Goal: Find specific page/section: Find specific page/section

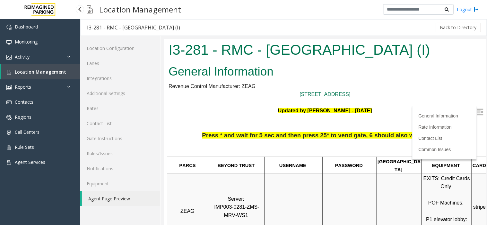
click at [60, 69] on span "Location Management" at bounding box center [40, 72] width 51 height 6
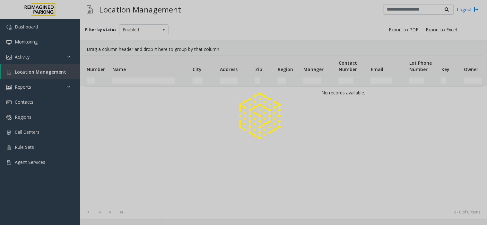
click at [123, 81] on div at bounding box center [243, 112] width 487 height 225
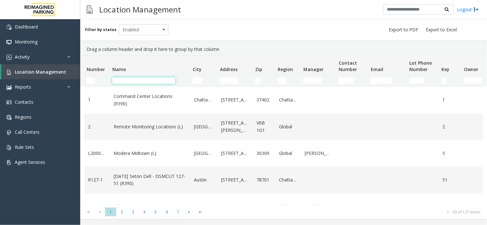
click at [132, 79] on input "Name Filter" at bounding box center [143, 81] width 63 height 6
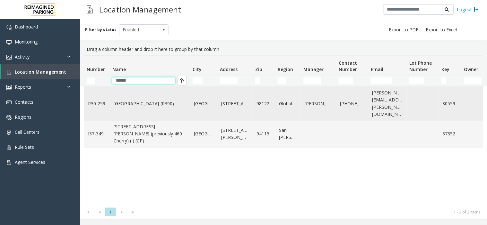
type input "******"
click at [130, 101] on link "[GEOGRAPHIC_DATA] (R390)" at bounding box center [150, 103] width 72 height 7
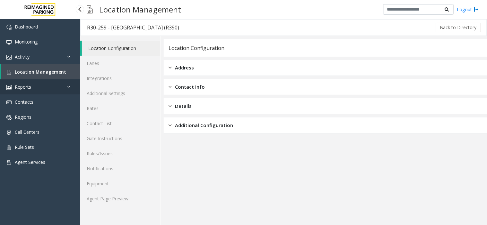
click at [44, 80] on link "Reports" at bounding box center [40, 87] width 80 height 15
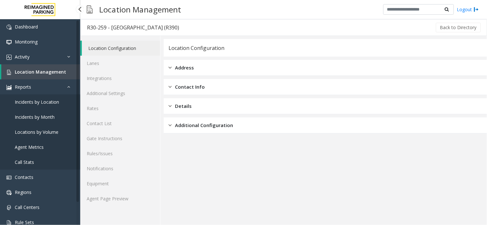
click at [47, 70] on span "Location Management" at bounding box center [40, 72] width 51 height 6
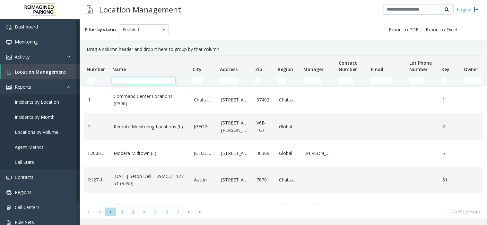
click at [140, 82] on input "Name Filter" at bounding box center [143, 81] width 63 height 6
click at [231, 28] on div "Filter by status Enabled Drag a column header and drop it here to group by that…" at bounding box center [283, 119] width 406 height 200
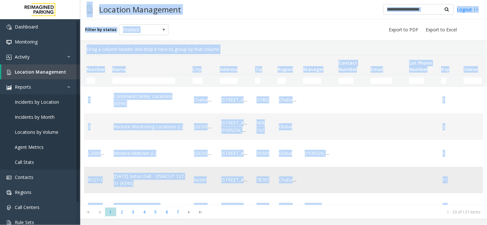
drag, startPoint x: 90, startPoint y: 5, endPoint x: 445, endPoint y: 179, distance: 394.9
click at [476, 203] on div "Location Management Logout Filter by status Enabled Drag a column header and dr…" at bounding box center [283, 112] width 406 height 225
click at [257, 34] on div "Filter by status Enabled" at bounding box center [283, 29] width 406 height 21
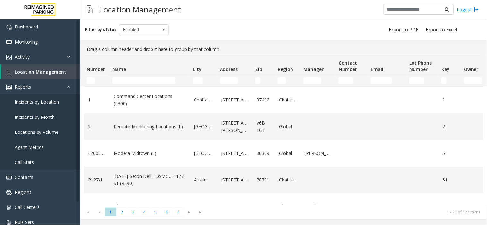
click at [269, 13] on div "Location Management Logout" at bounding box center [283, 9] width 406 height 19
